Goal: Navigation & Orientation: Find specific page/section

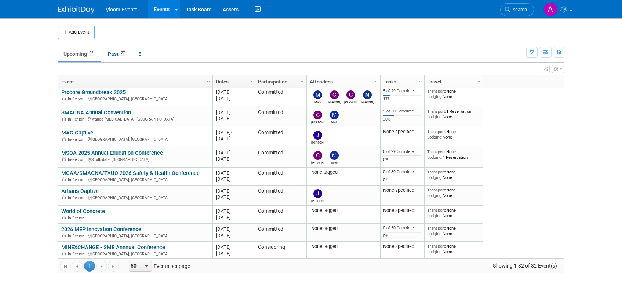
scroll to position [220, 0]
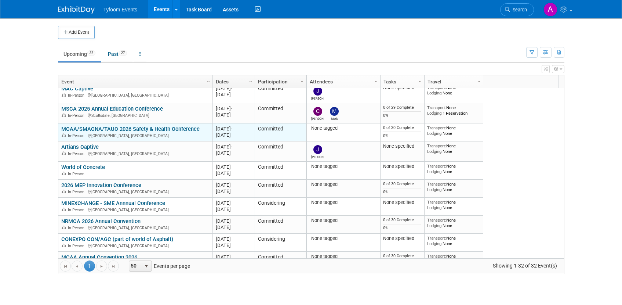
click at [109, 127] on link "MCAA/SMACNA/TAUC 2026 Safety & Health Conference" at bounding box center [130, 129] width 138 height 7
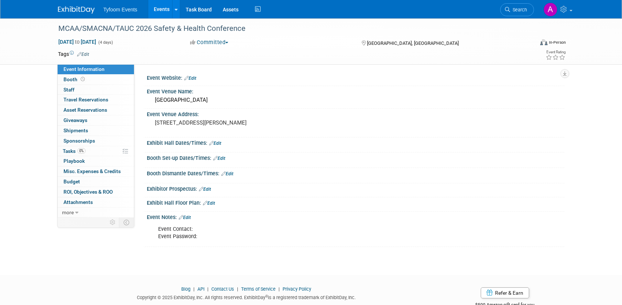
click at [158, 11] on link "Events" at bounding box center [161, 9] width 27 height 18
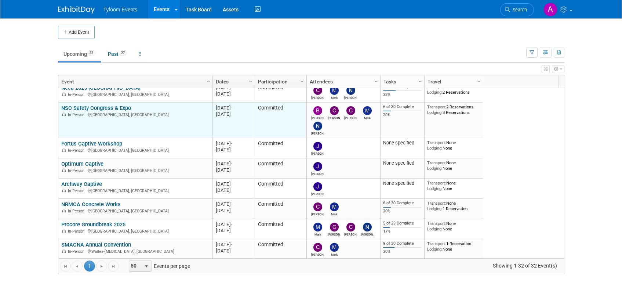
scroll to position [88, 0]
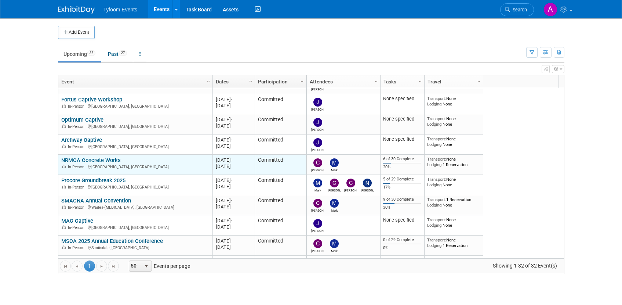
click at [111, 161] on link "NRMCA Concrete Works" at bounding box center [90, 160] width 59 height 7
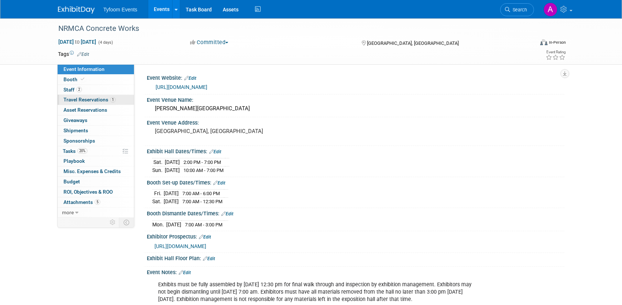
click at [78, 97] on span "Travel Reservations 1" at bounding box center [90, 100] width 52 height 6
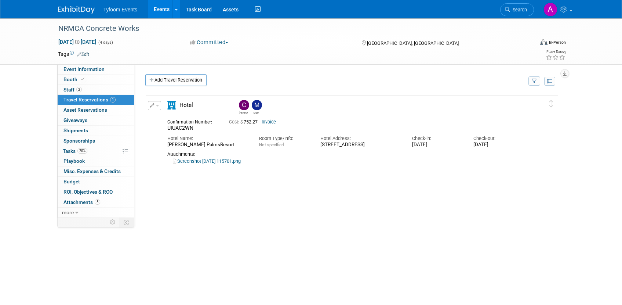
click at [160, 11] on link "Events" at bounding box center [161, 9] width 27 height 18
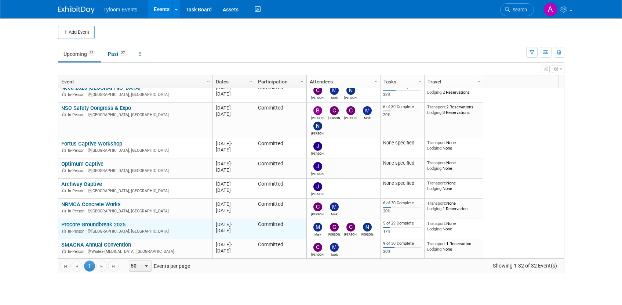
scroll to position [88, 0]
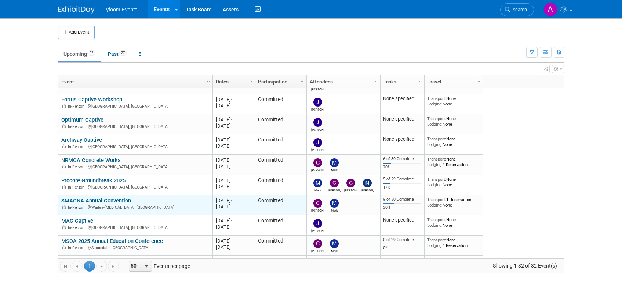
click at [103, 202] on link "SMACNA Annual Convention" at bounding box center [96, 200] width 70 height 7
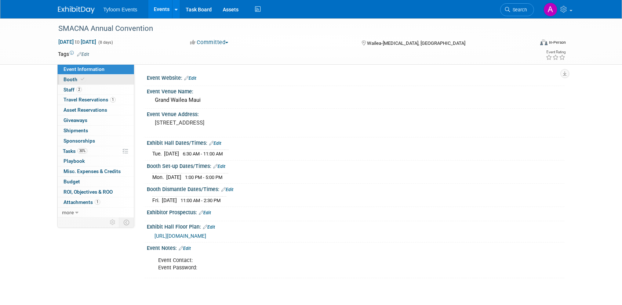
click at [72, 77] on span "Booth" at bounding box center [75, 79] width 22 height 6
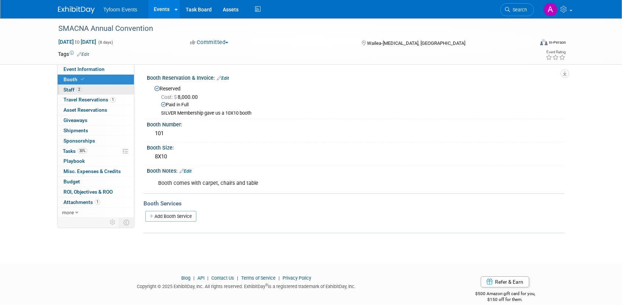
click at [70, 93] on link "2 Staff 2" at bounding box center [96, 90] width 76 height 10
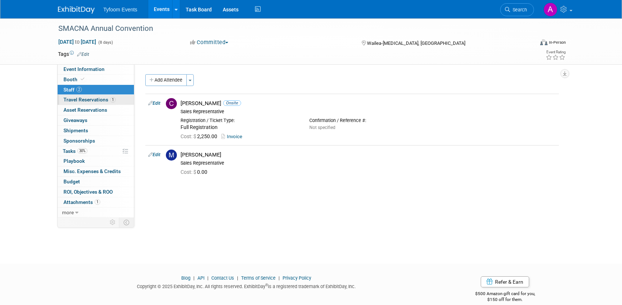
click at [75, 99] on span "Travel Reservations 1" at bounding box center [90, 100] width 52 height 6
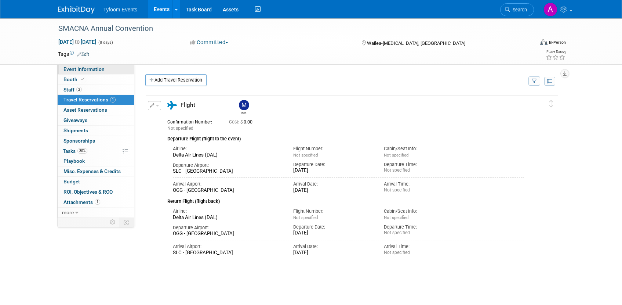
click at [80, 70] on span "Event Information" at bounding box center [84, 69] width 41 height 6
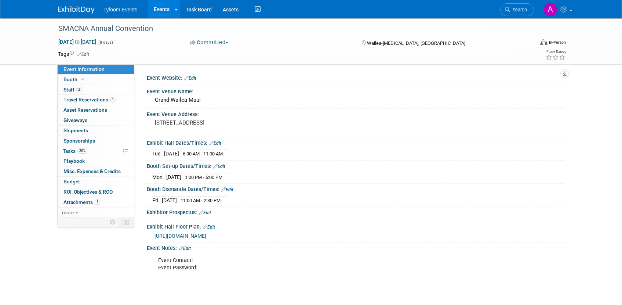
click at [206, 238] on span "https://smacna2025.mapyourshow.com/8_0/exhview/index.cfm" at bounding box center [181, 236] width 52 height 6
click at [156, 12] on link "Events" at bounding box center [161, 9] width 27 height 18
